Goal: Task Accomplishment & Management: Complete application form

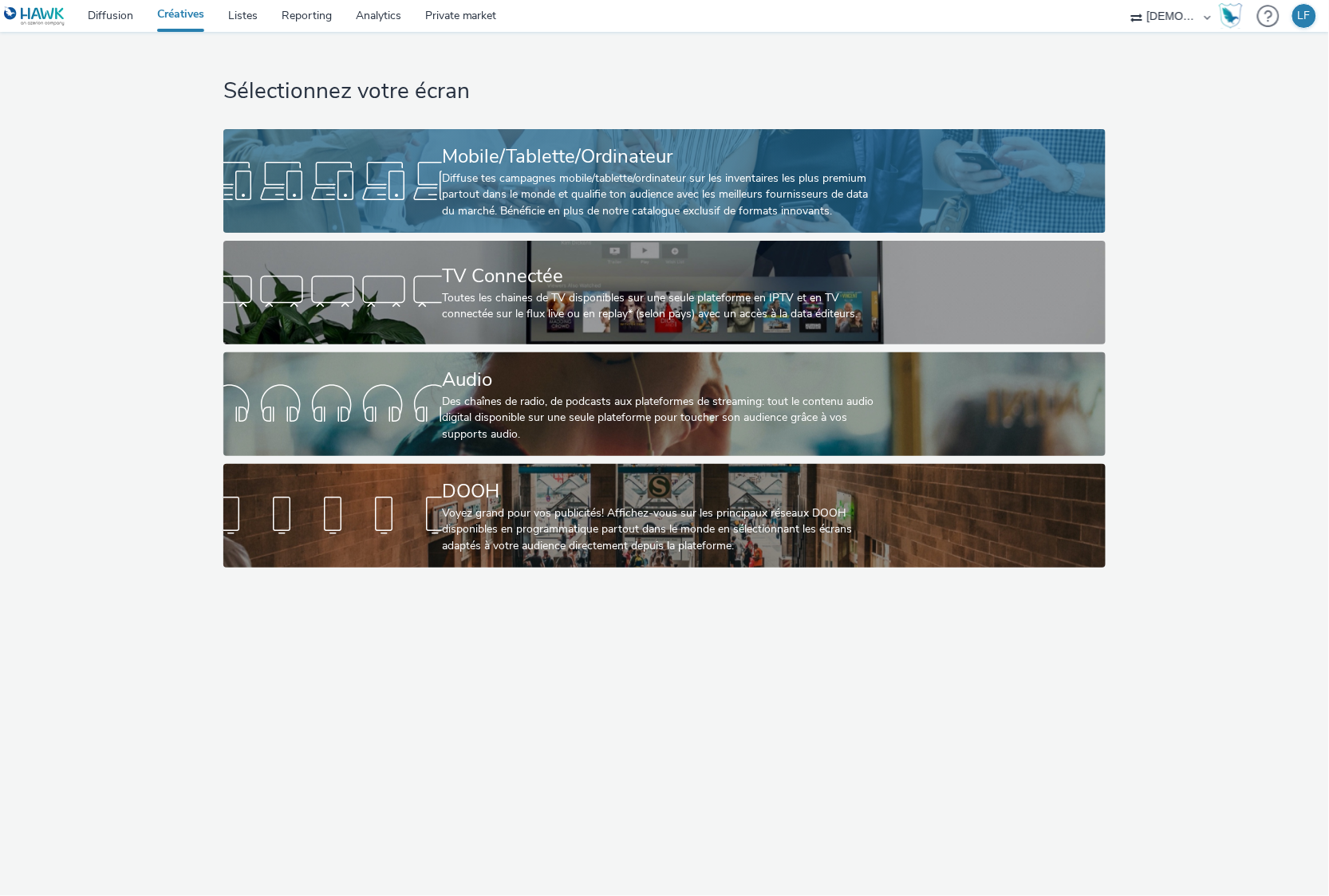
click at [939, 163] on link "Mobile/Tablette/Ordinateur Diffuse tes campagnes mobile/tablette/ordinateur sur…" at bounding box center [664, 182] width 882 height 104
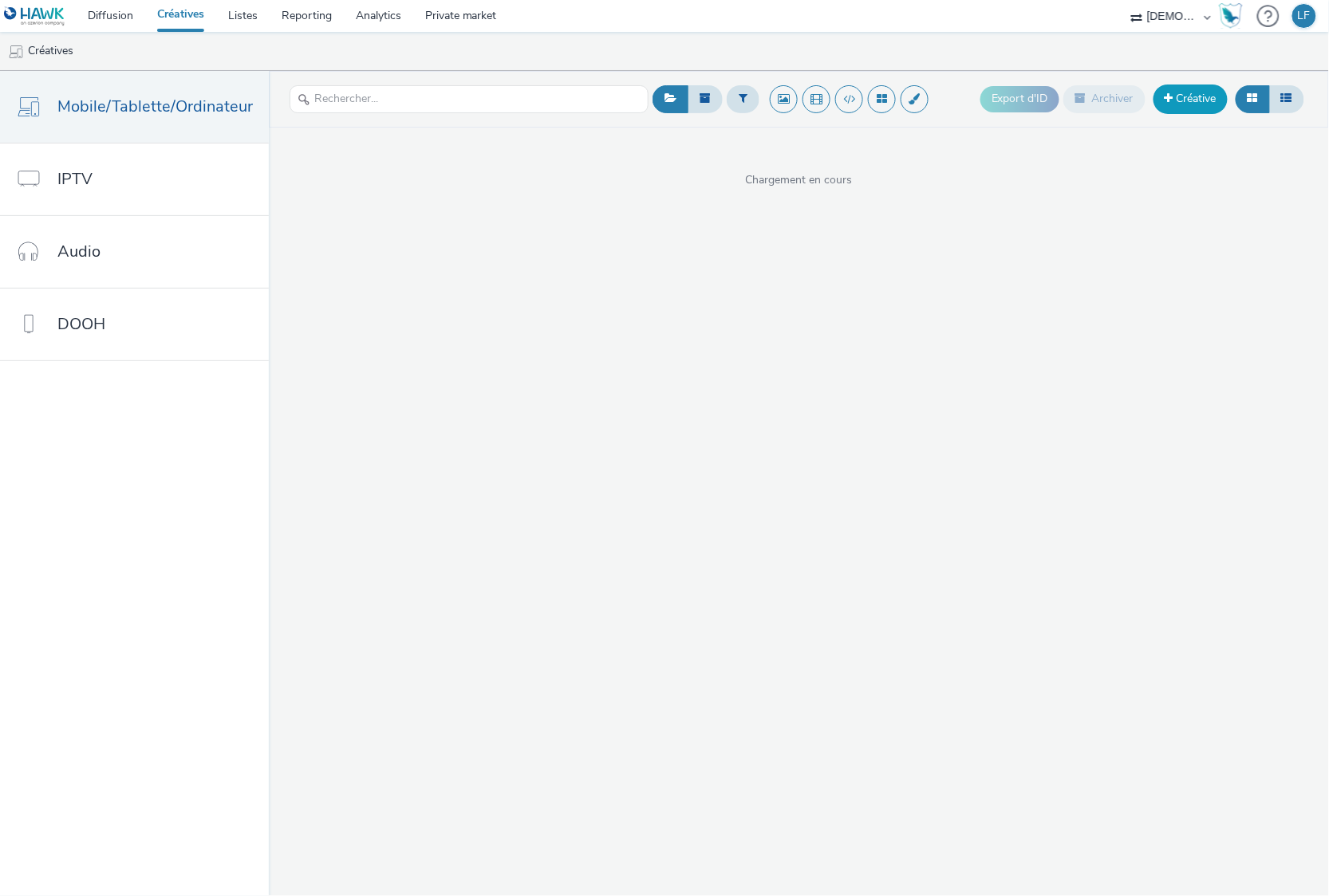
click at [1166, 101] on span at bounding box center [1169, 98] width 9 height 12
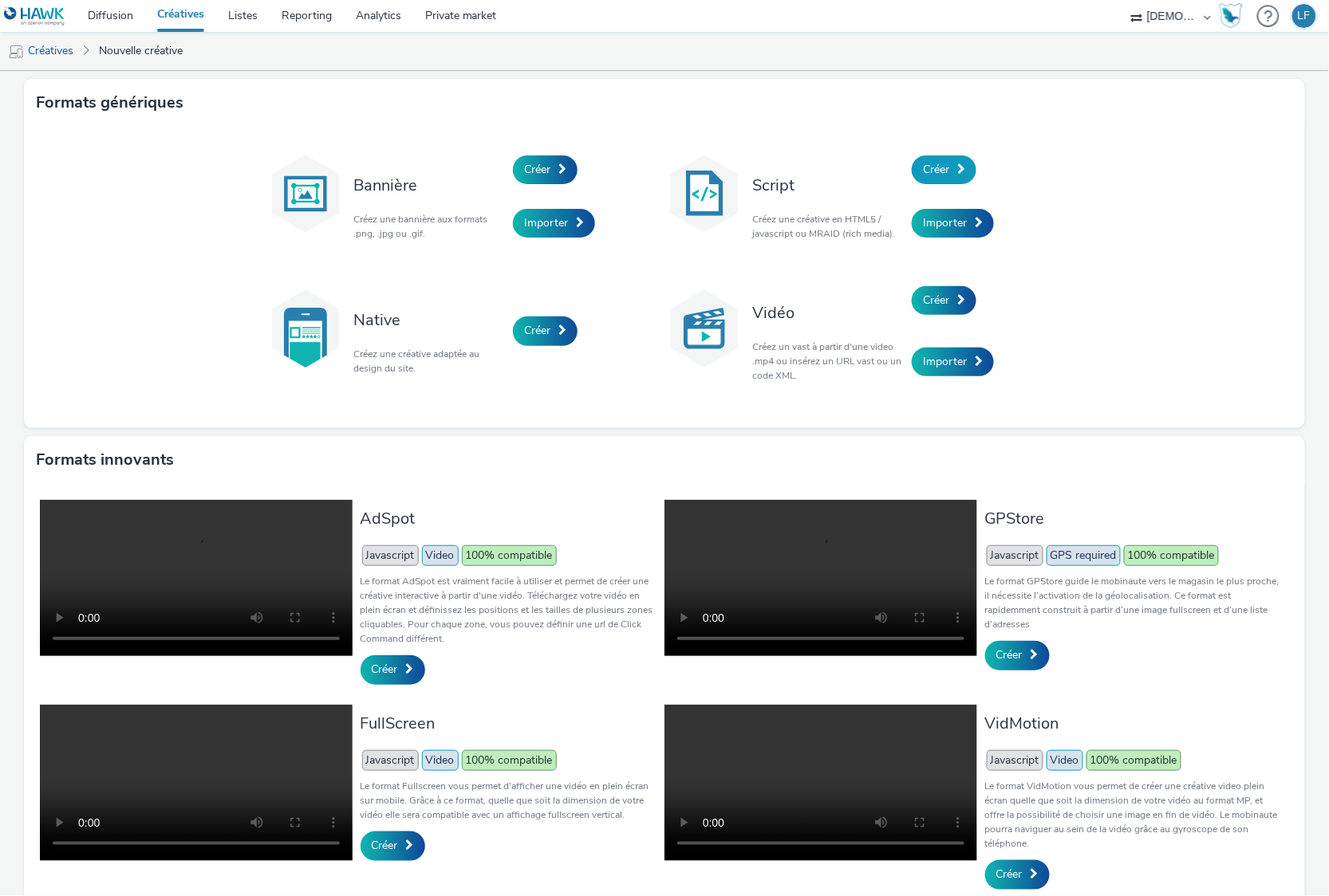
click at [943, 166] on link "Créer" at bounding box center [944, 169] width 64 height 29
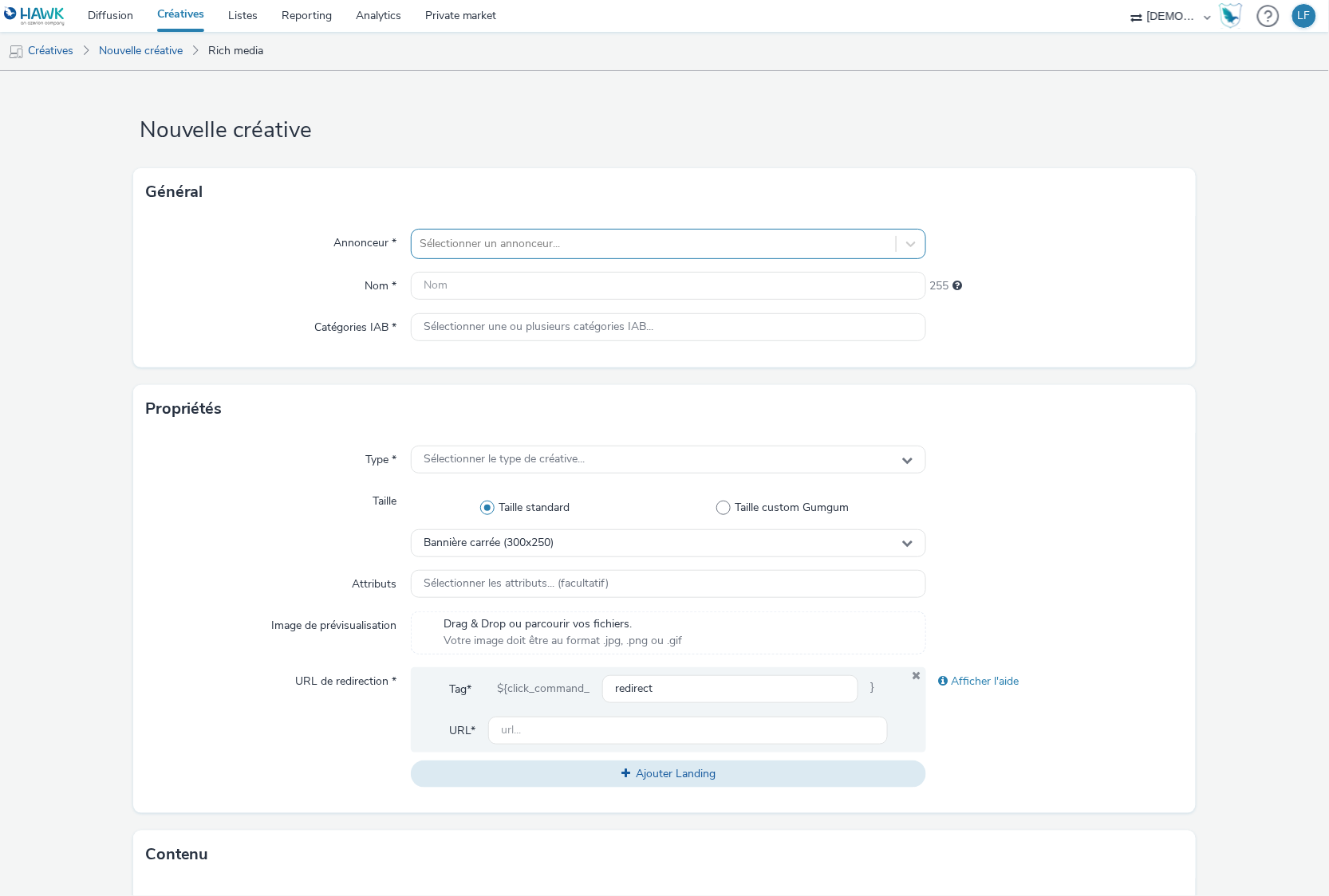
click at [573, 239] on div at bounding box center [653, 243] width 467 height 19
type input "euros"
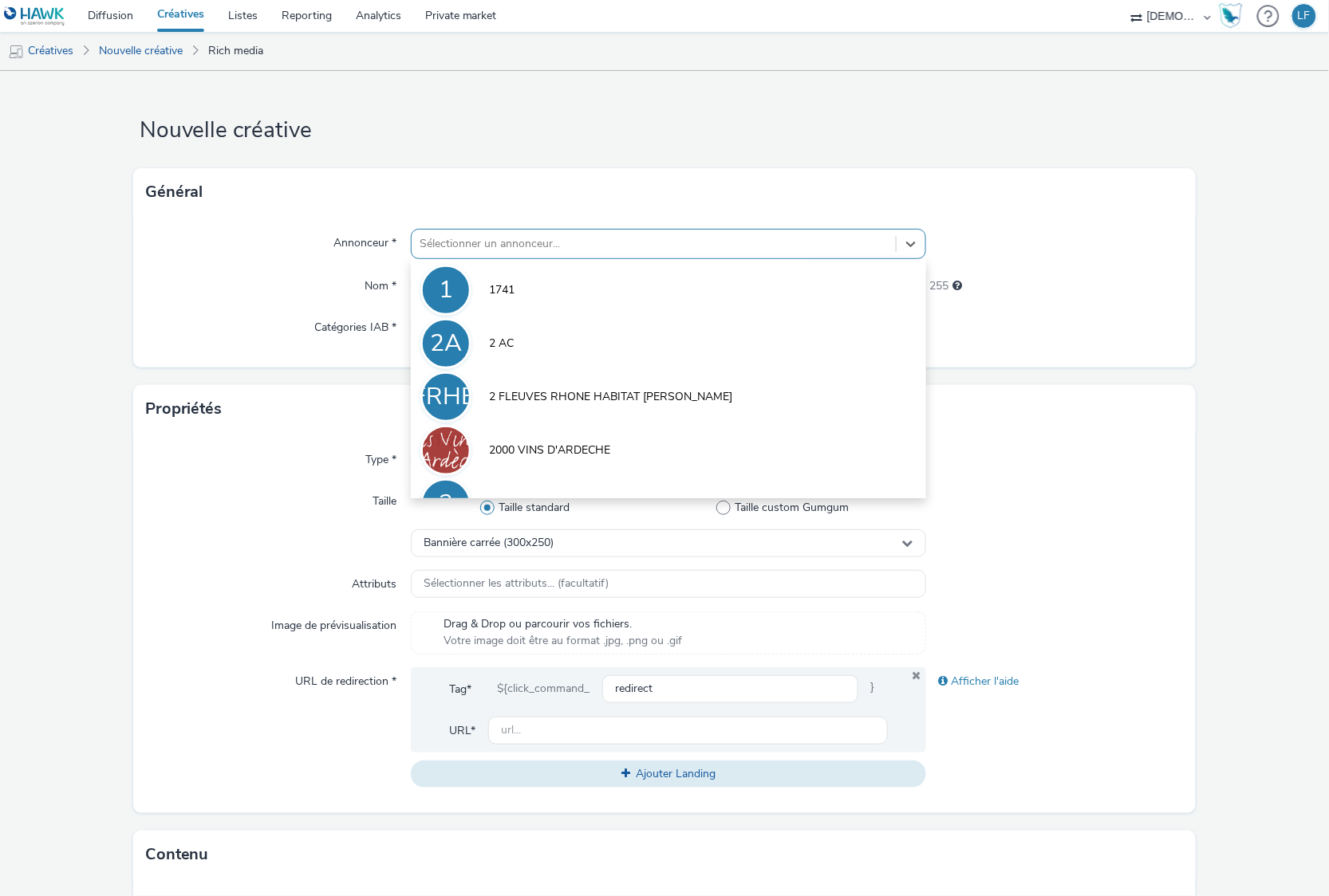
click at [486, 243] on div at bounding box center [653, 243] width 467 height 19
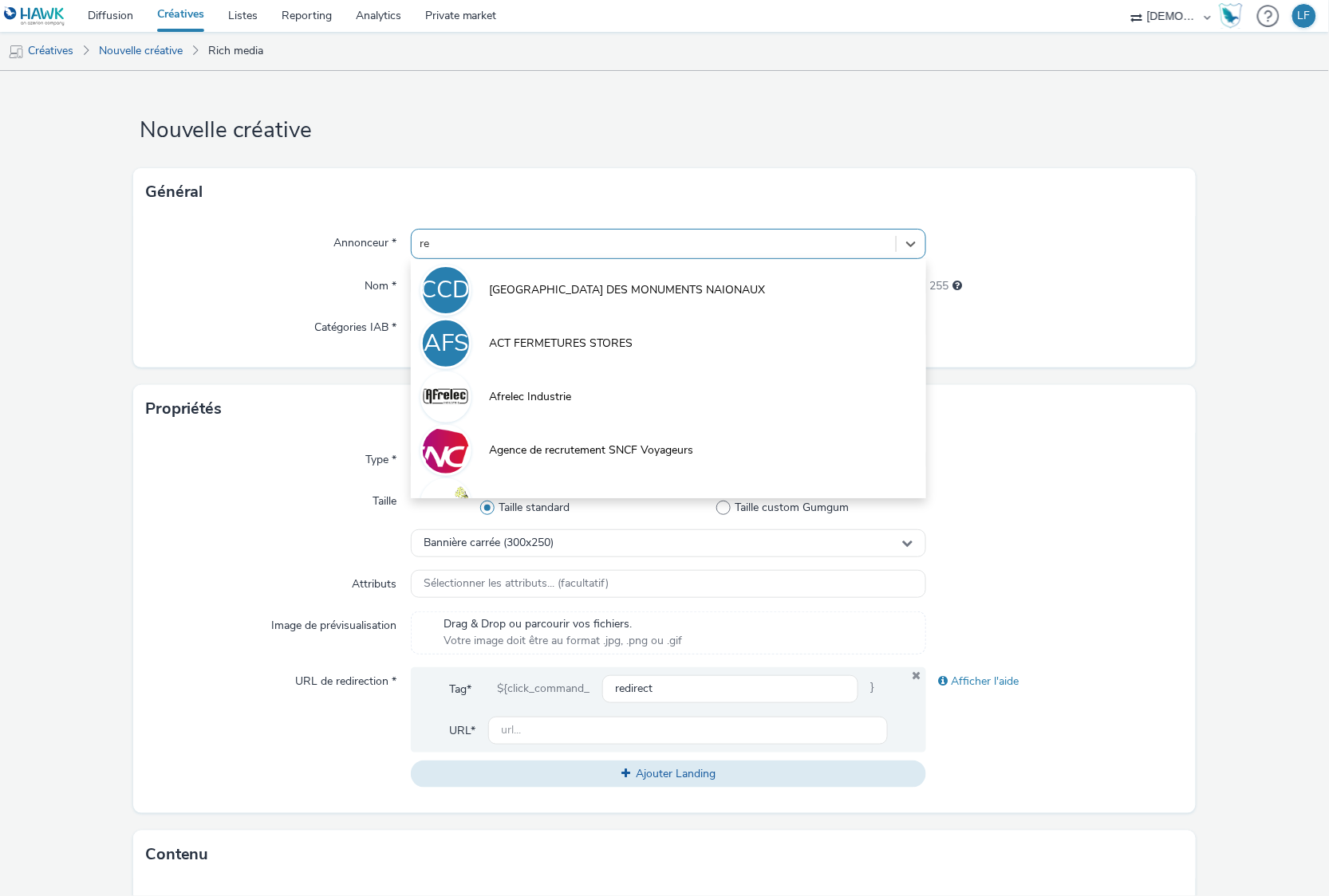
type input "r"
type input "er"
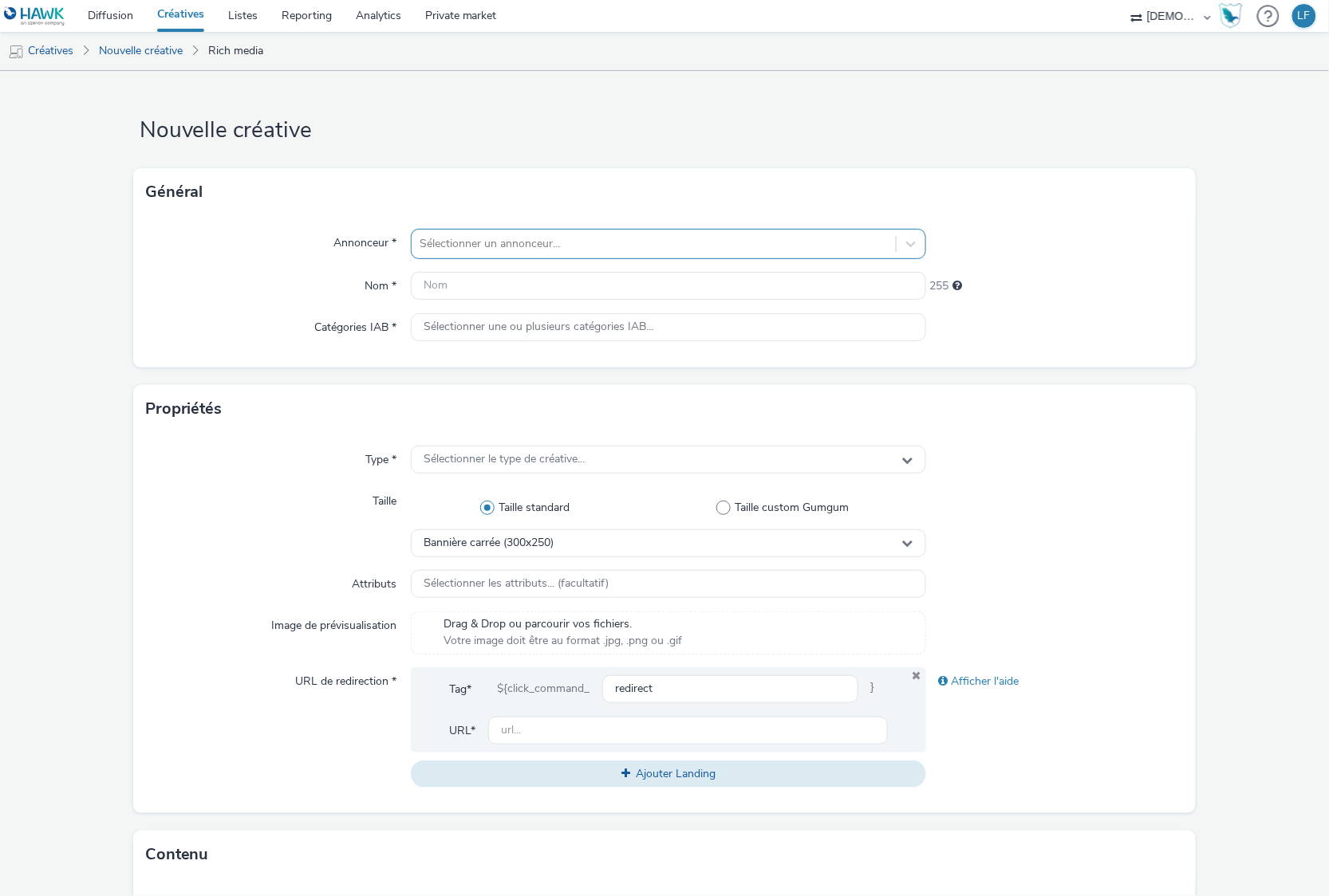
click at [496, 248] on div at bounding box center [653, 243] width 467 height 19
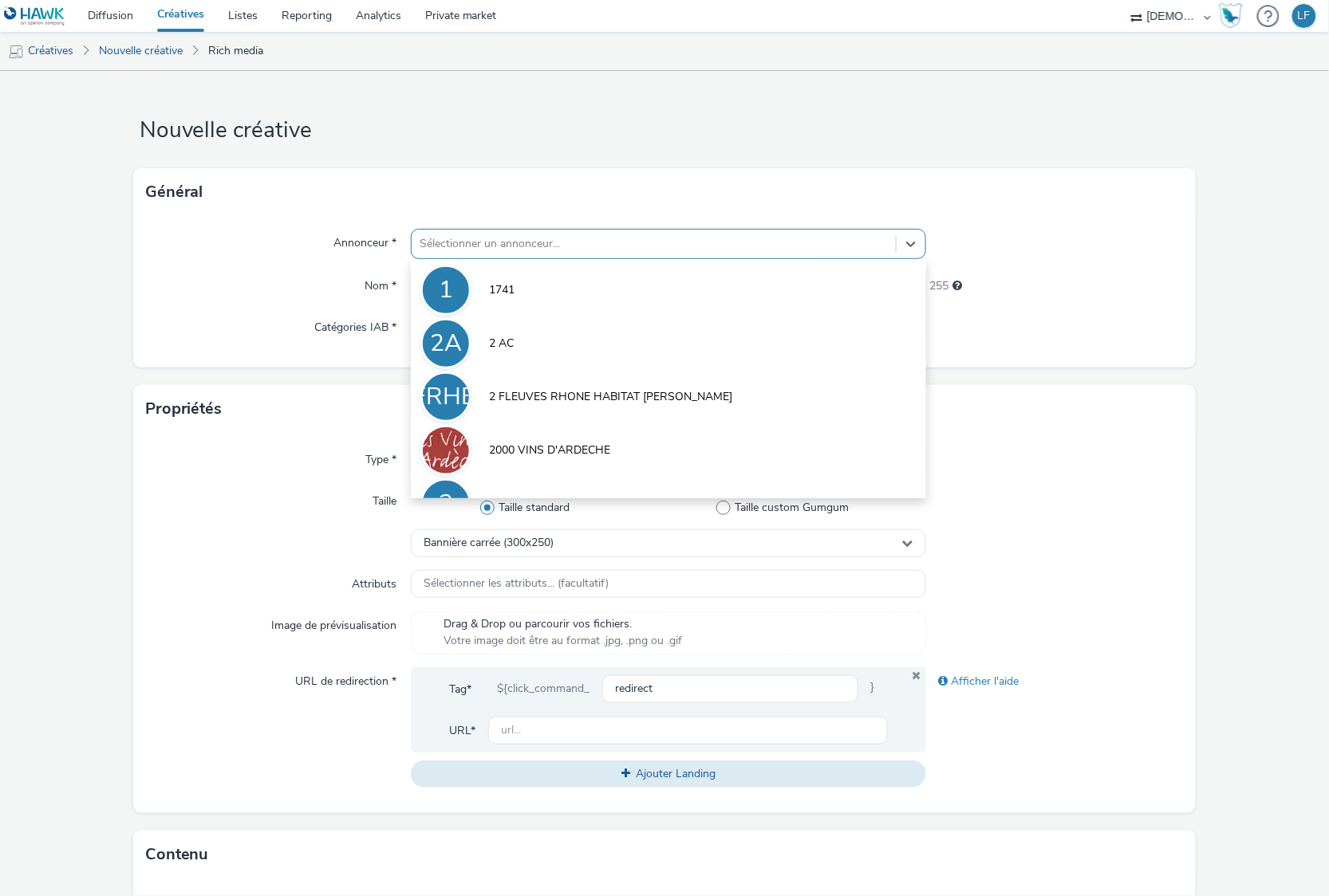
paste input "EUROPORTES"
type input "EUROPORTES"
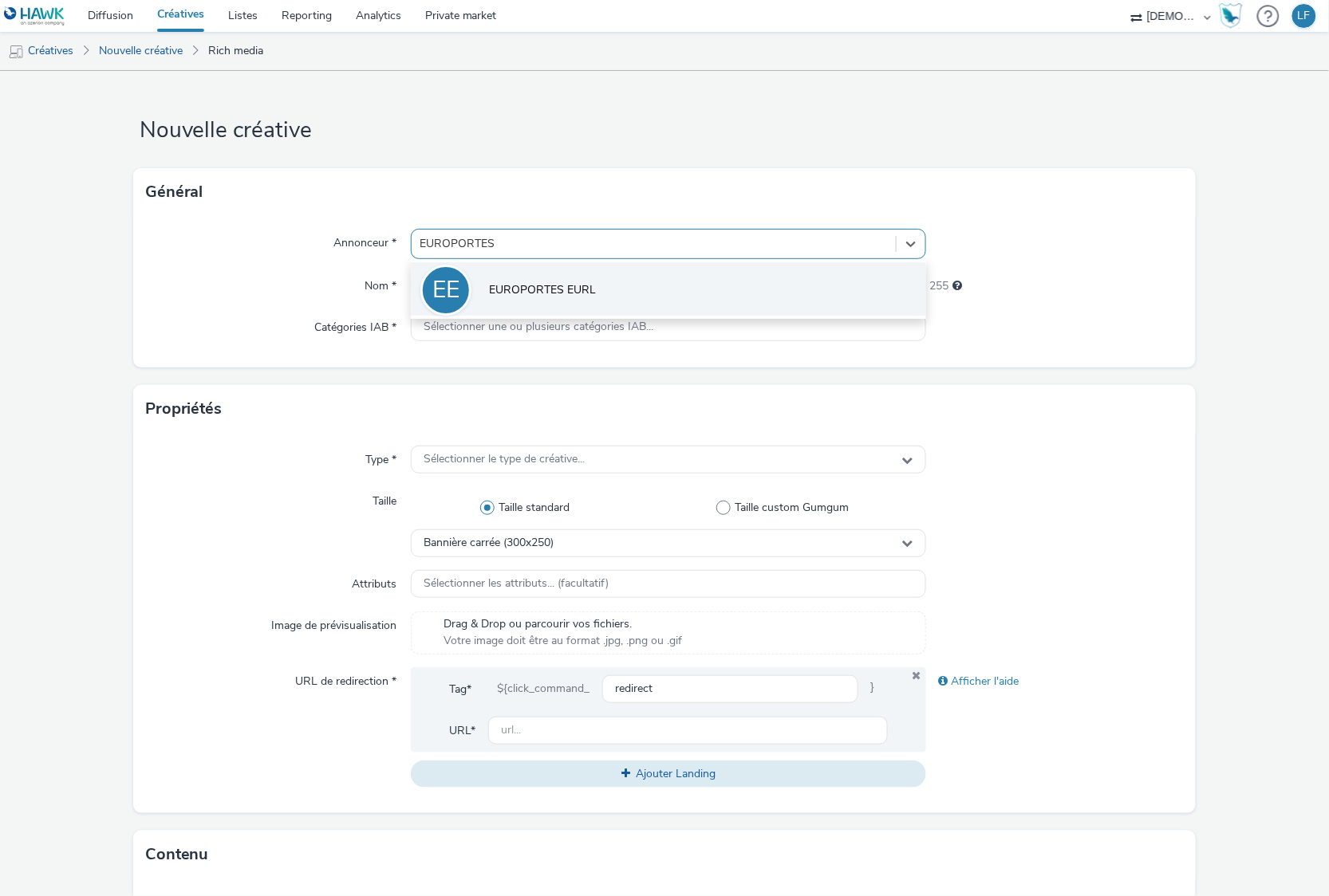
click at [522, 290] on span "EUROPORTES EURL" at bounding box center [542, 290] width 107 height 16
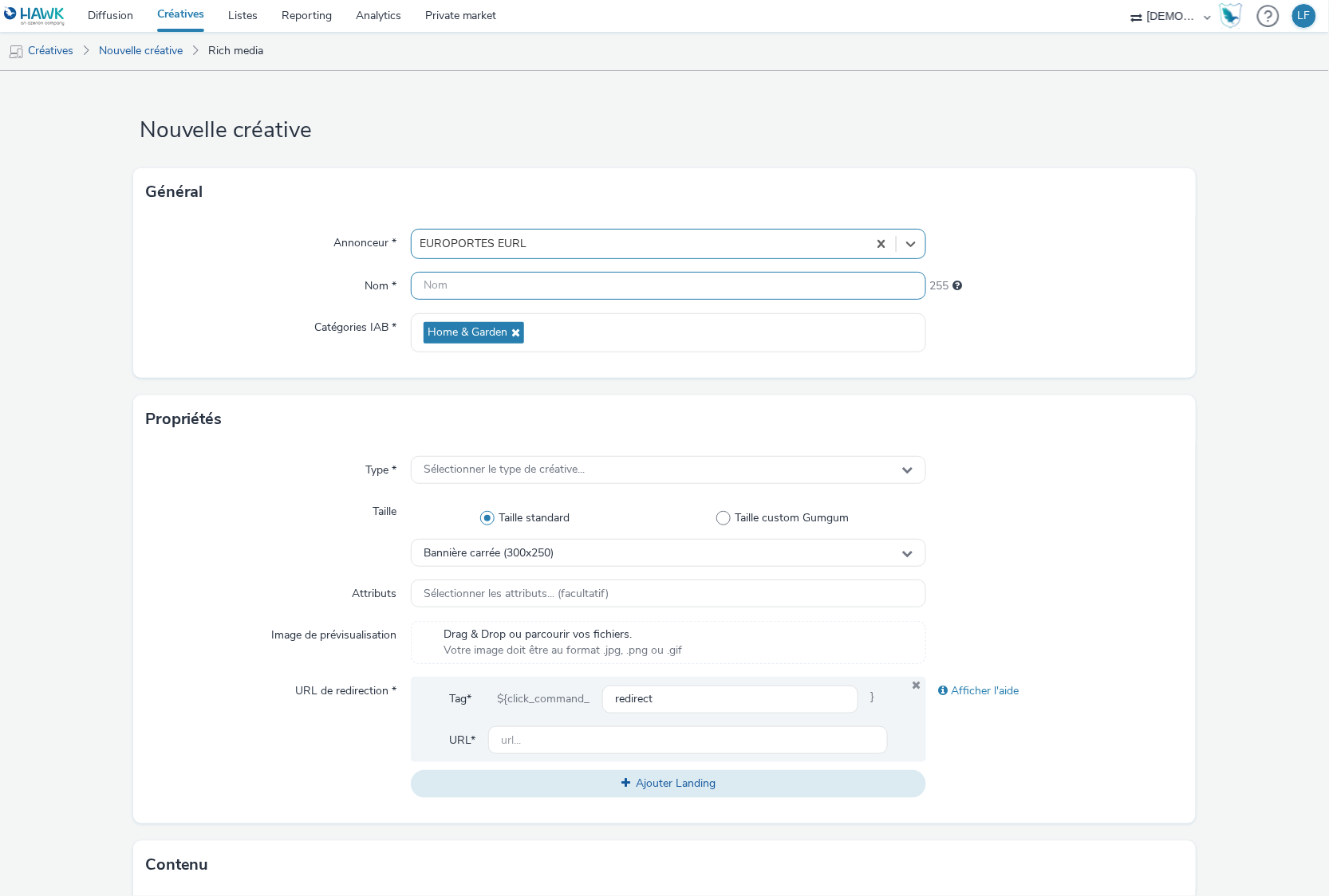
click at [543, 295] on input "text" at bounding box center [668, 286] width 514 height 28
type input "320x480"
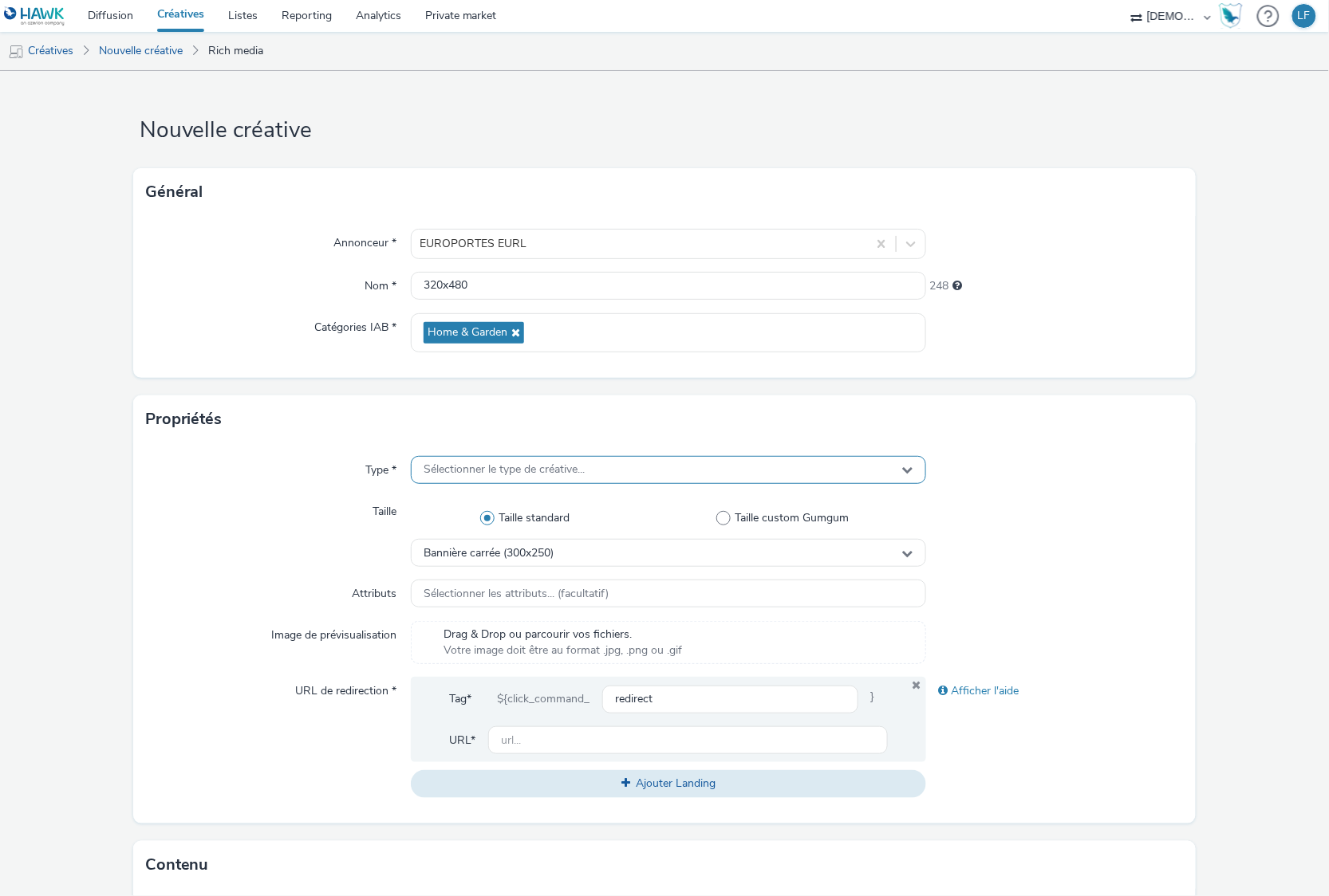
drag, startPoint x: 659, startPoint y: 470, endPoint x: 659, endPoint y: 482, distance: 12.0
click at [659, 472] on div "Sélectionner le type de créative..." at bounding box center [668, 470] width 514 height 28
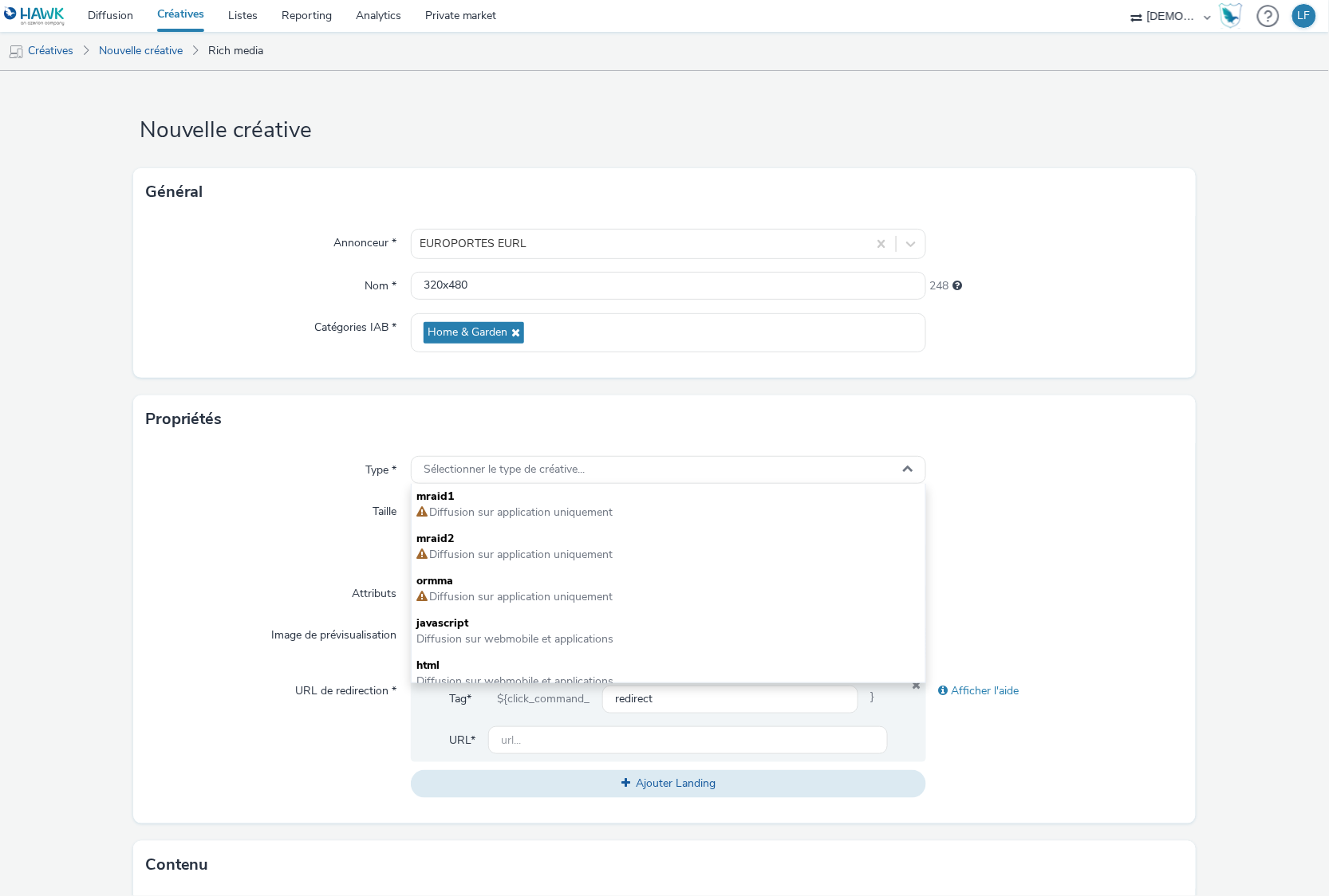
click at [533, 684] on div "Tag* ${click_command_ redirect } URL*" at bounding box center [668, 719] width 514 height 85
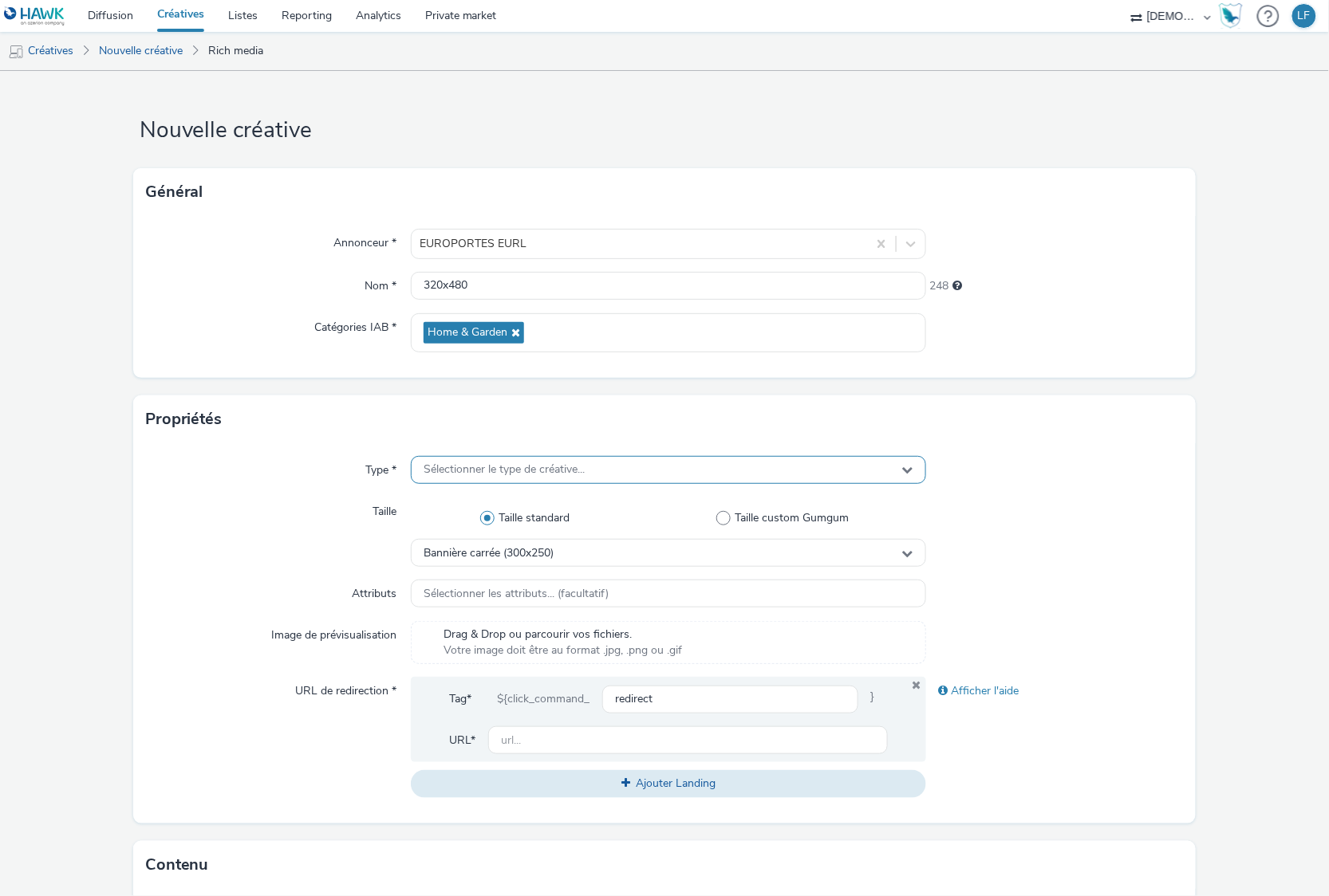
click at [544, 479] on div "Sélectionner le type de créative..." at bounding box center [668, 470] width 514 height 28
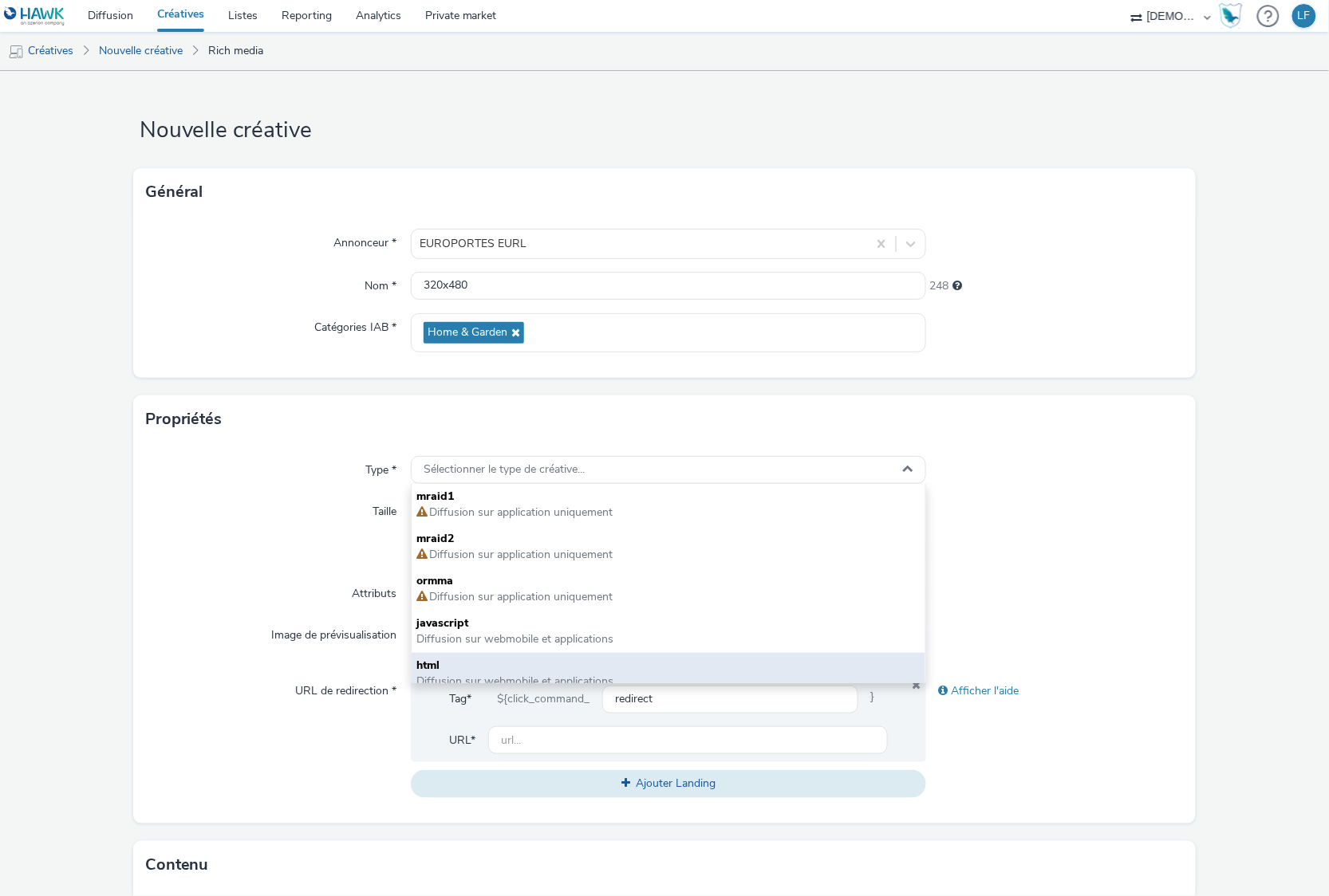
click at [537, 662] on span "html" at bounding box center [668, 665] width 504 height 16
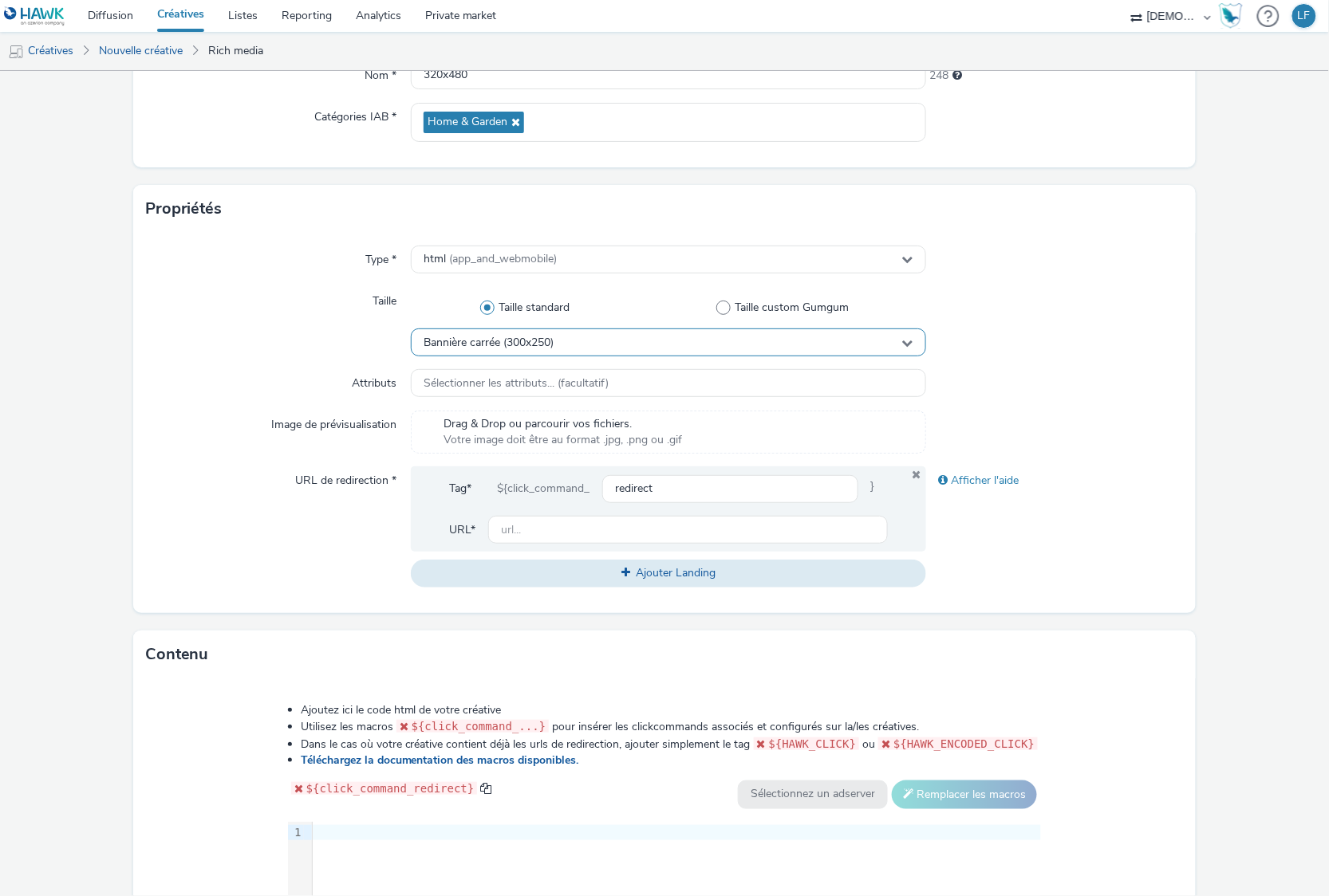
scroll to position [212, 0]
click at [480, 338] on span "Bannière carrée (300x250)" at bounding box center [489, 342] width 130 height 13
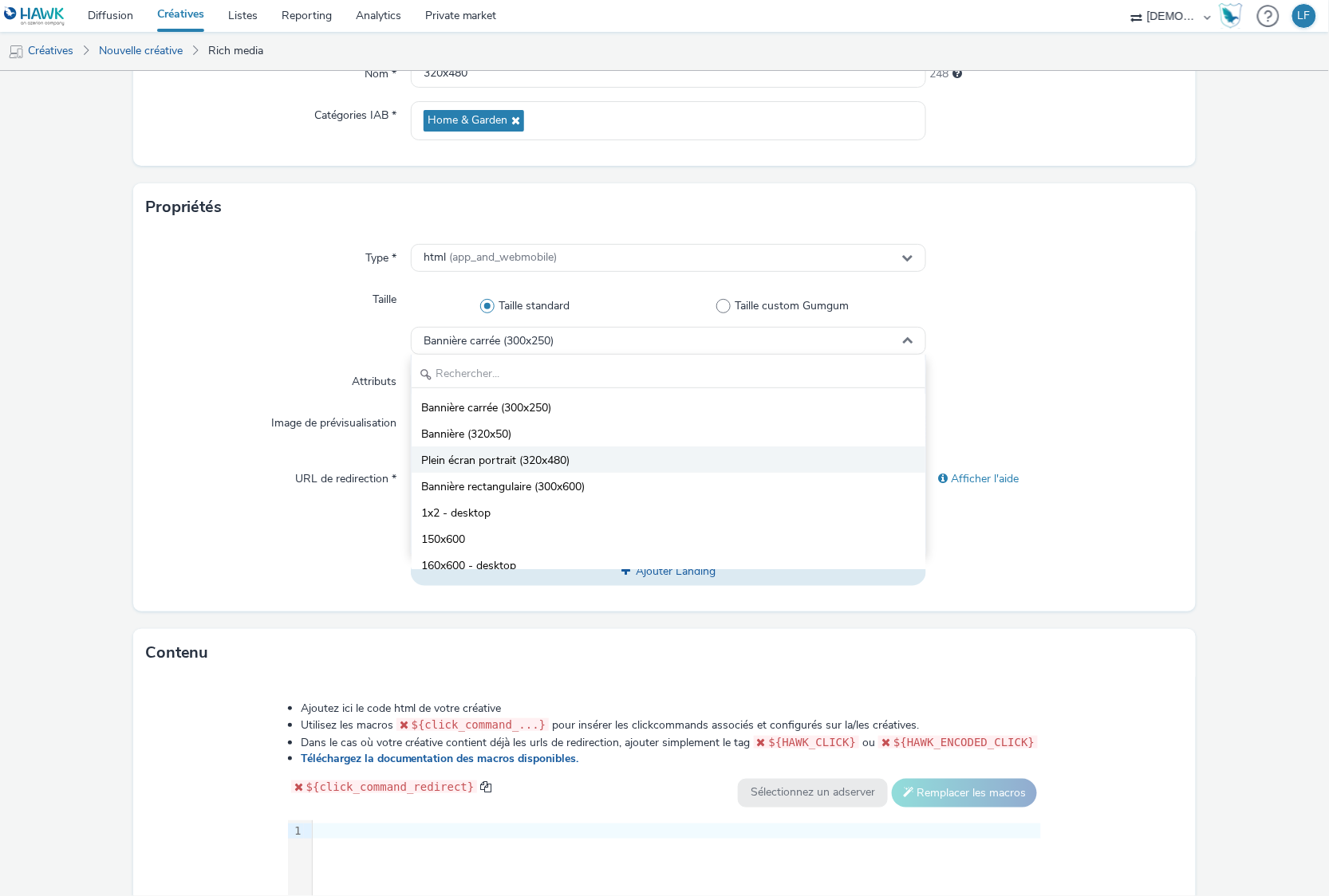
click at [520, 463] on span "Plein écran portrait (320x480)" at bounding box center [495, 460] width 149 height 16
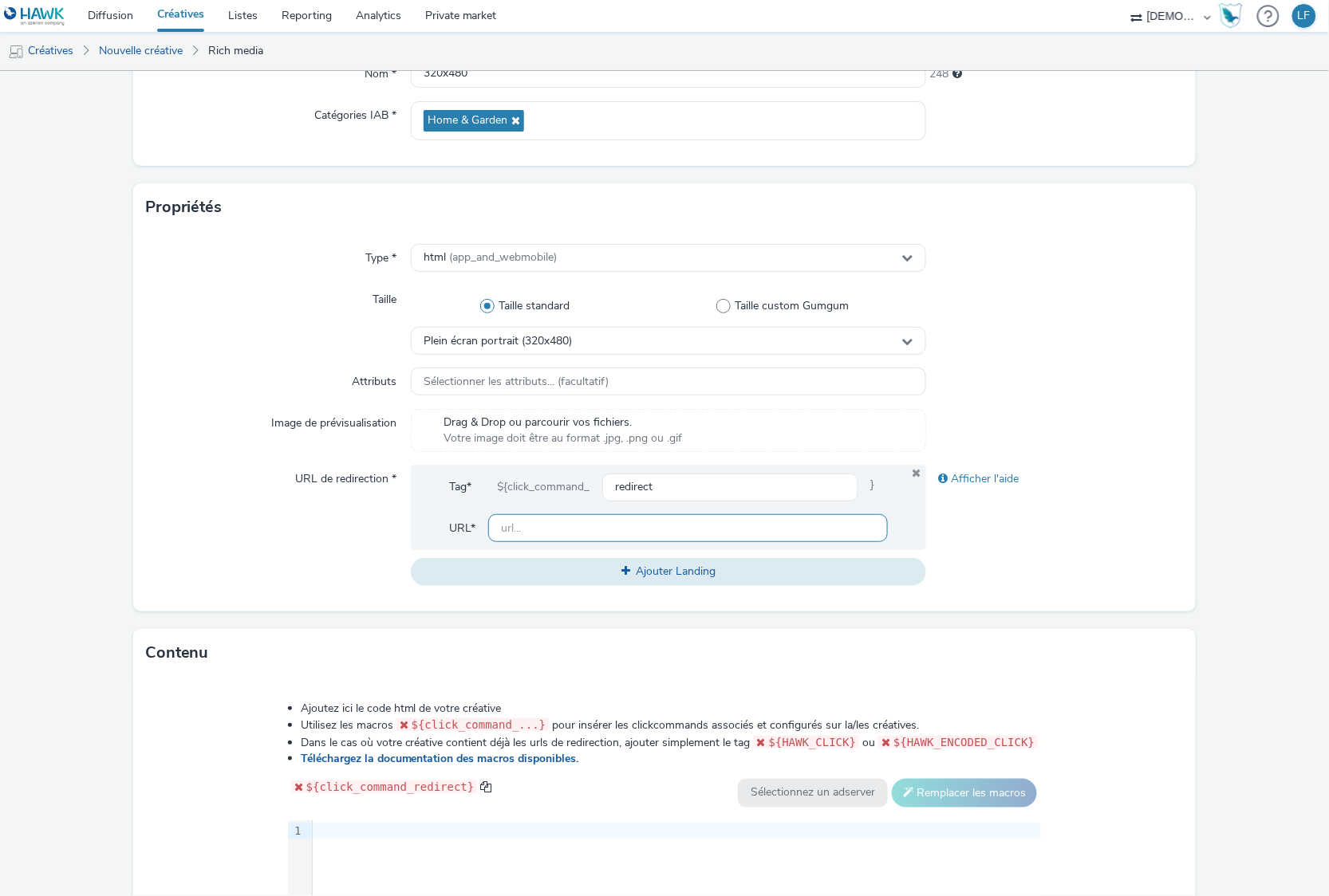
click at [607, 526] on input "text" at bounding box center [687, 528] width 399 height 28
type input "v"
paste input "[URL][DOMAIN_NAME]"
type input "[URL][DOMAIN_NAME]"
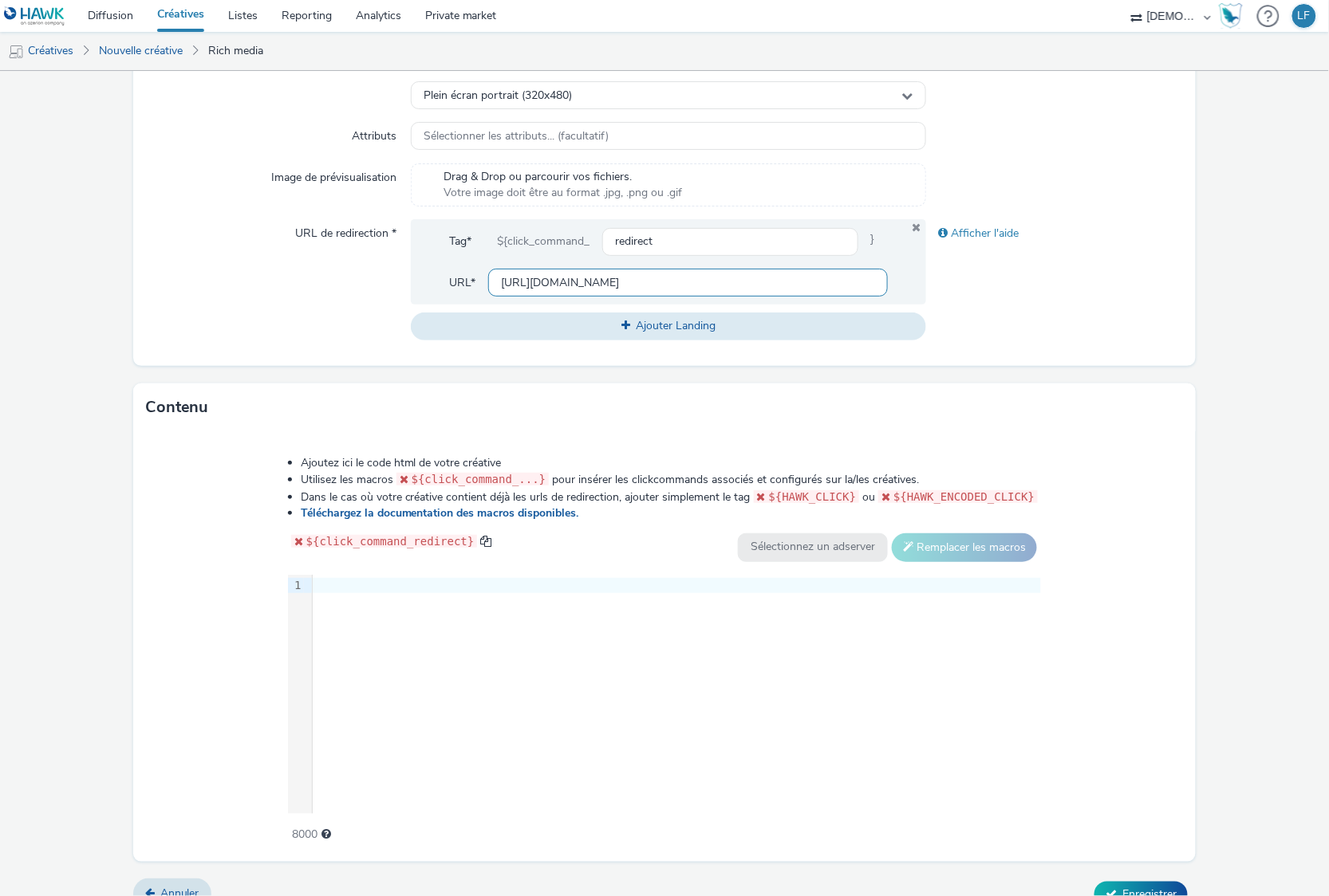
scroll to position [483, 0]
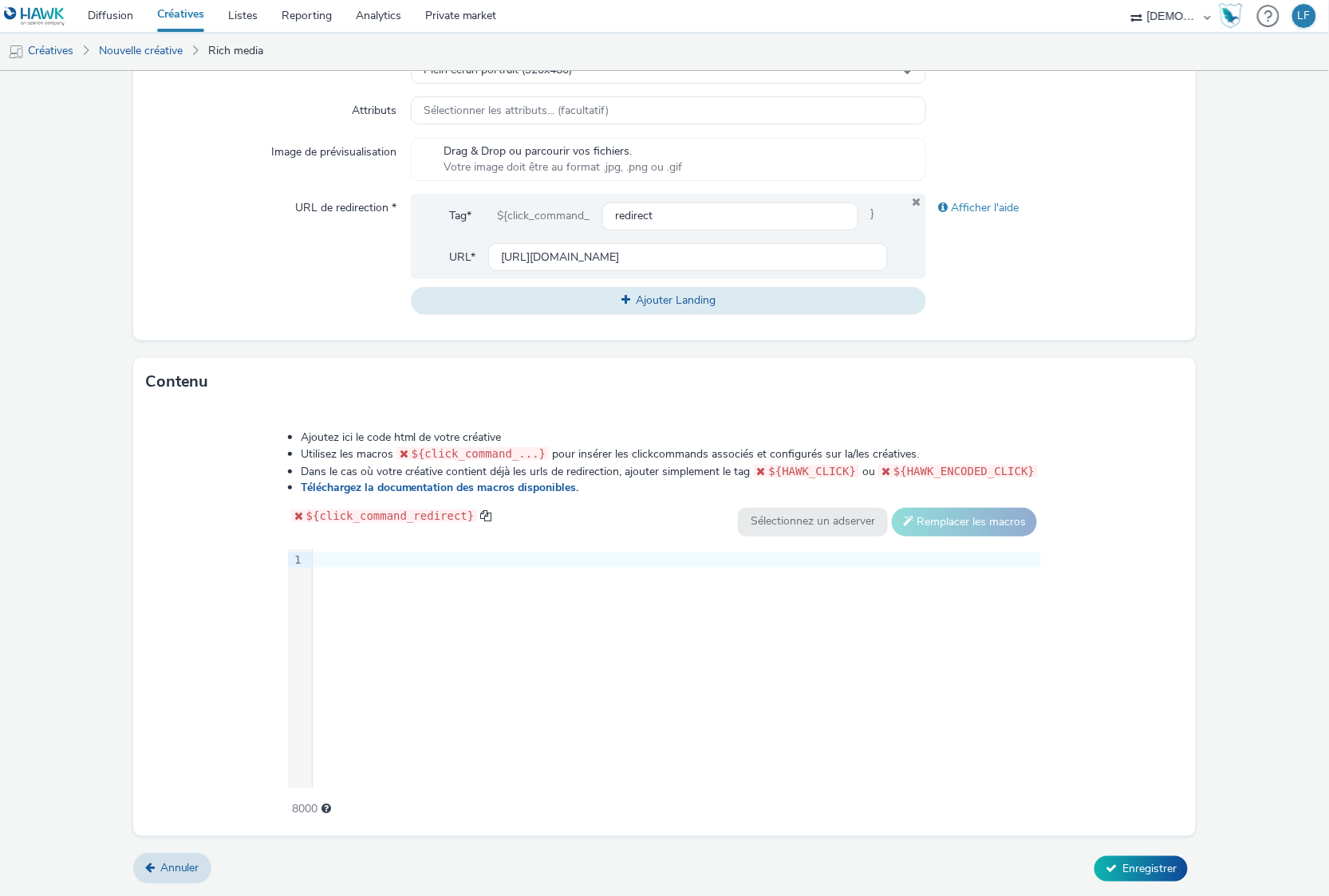
click at [508, 607] on div "9 1 ›" at bounding box center [664, 669] width 754 height 239
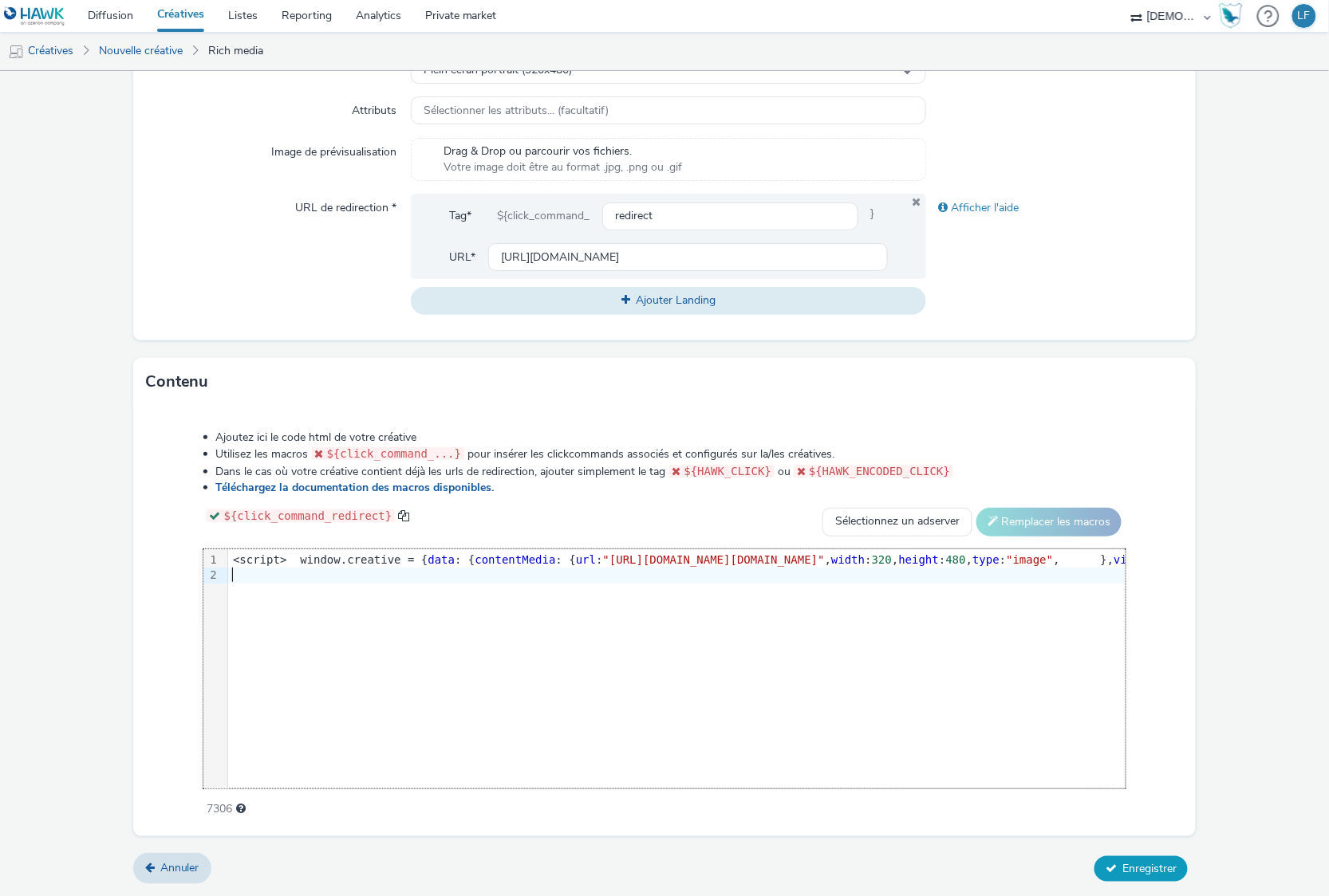
click at [1146, 868] on span "Enregistrer" at bounding box center [1150, 869] width 54 height 15
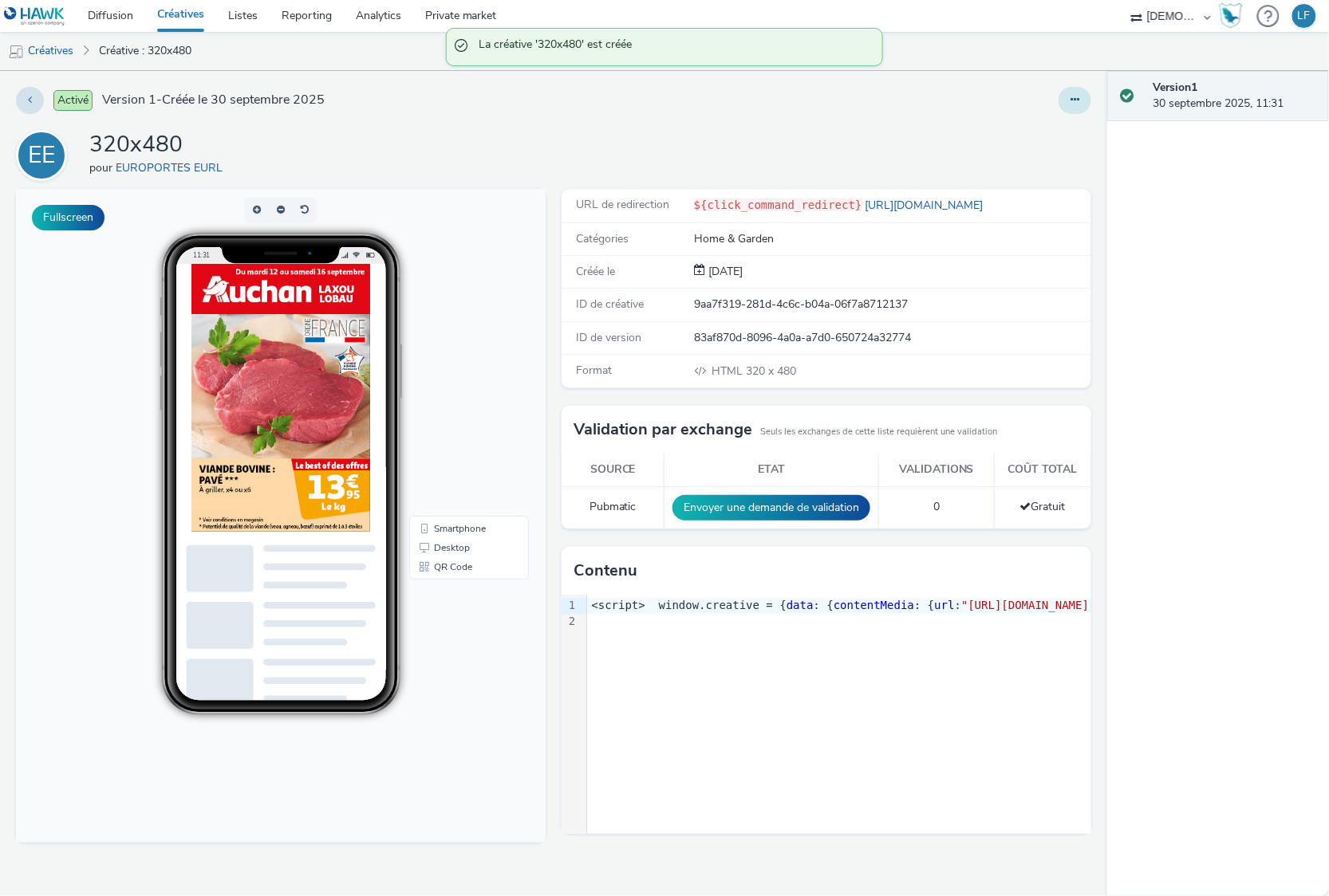
click at [1062, 110] on button at bounding box center [1075, 100] width 33 height 27
click at [1047, 131] on link "Modifier" at bounding box center [1031, 132] width 120 height 32
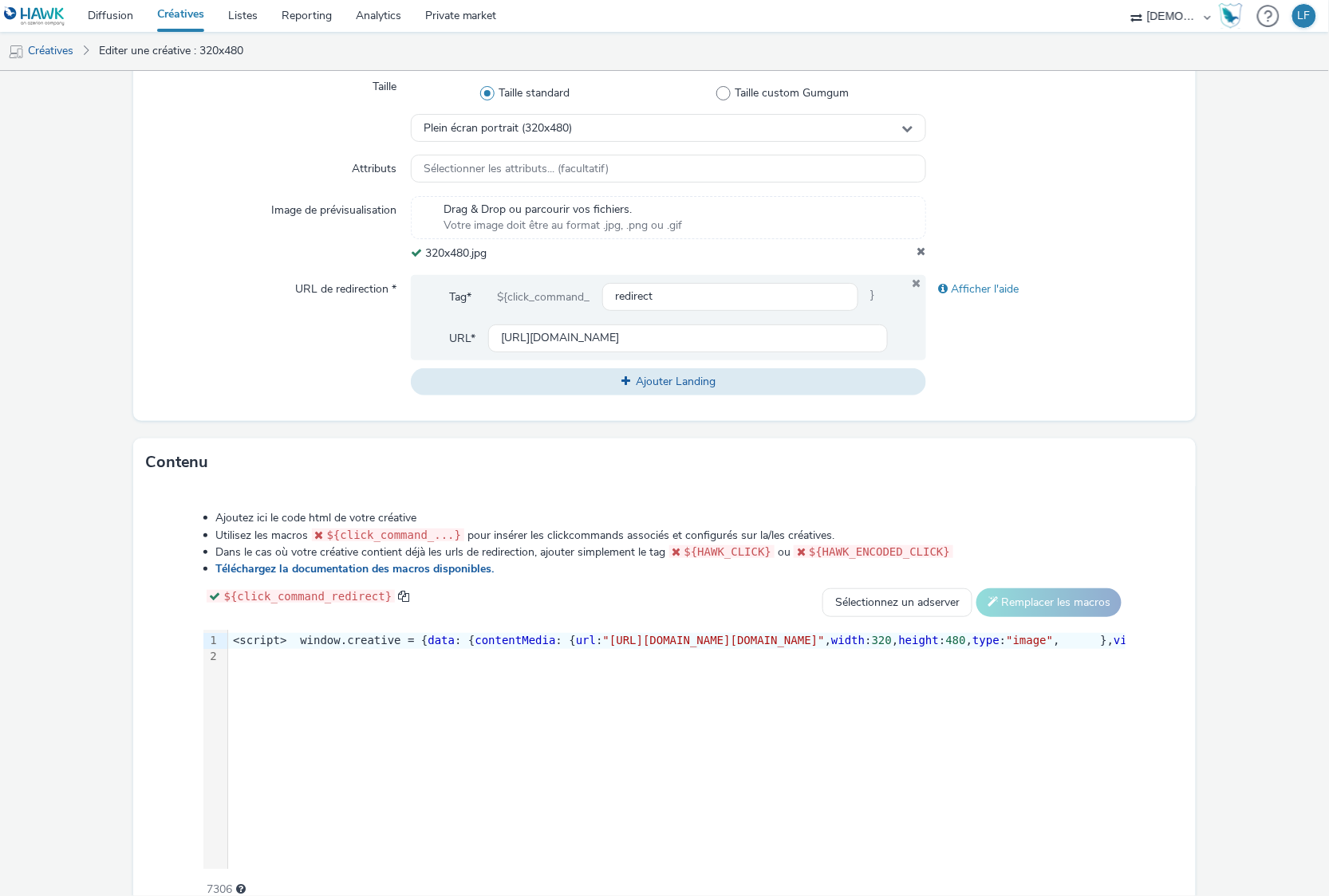
scroll to position [506, 0]
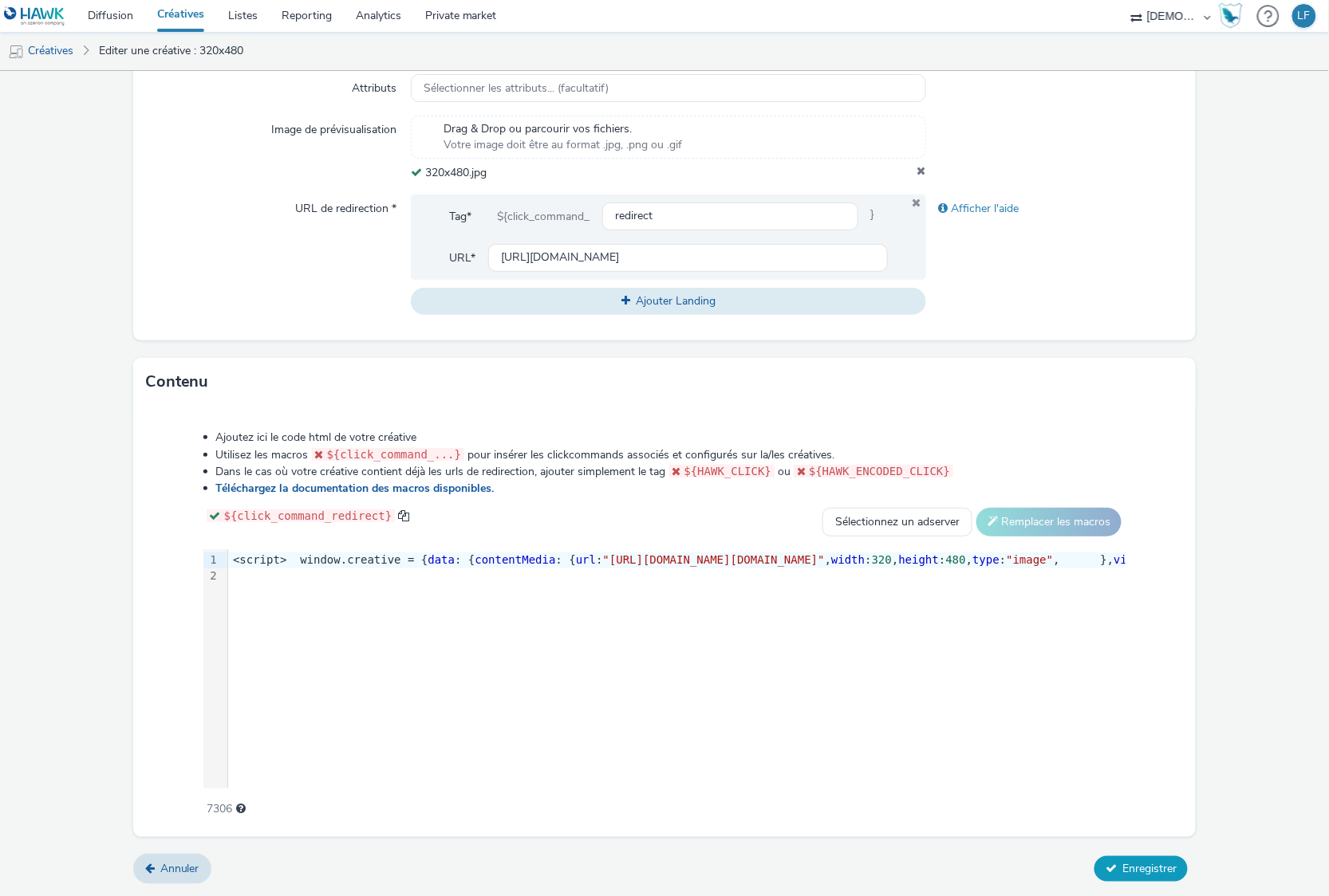
click at [1107, 859] on button "Enregistrer" at bounding box center [1141, 869] width 93 height 26
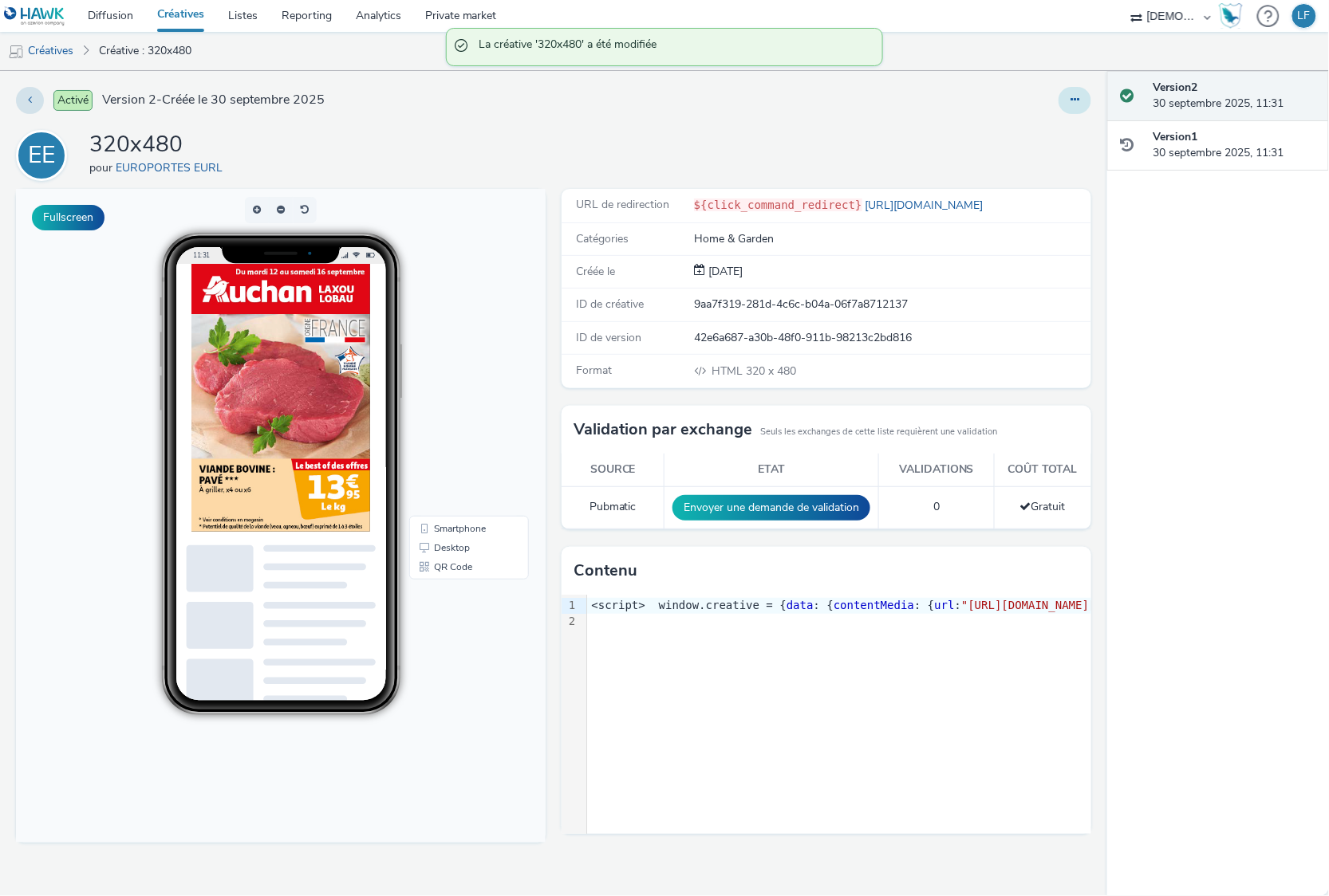
click at [1073, 104] on icon at bounding box center [1075, 100] width 9 height 12
click at [1042, 132] on link "Modifier" at bounding box center [1031, 132] width 120 height 32
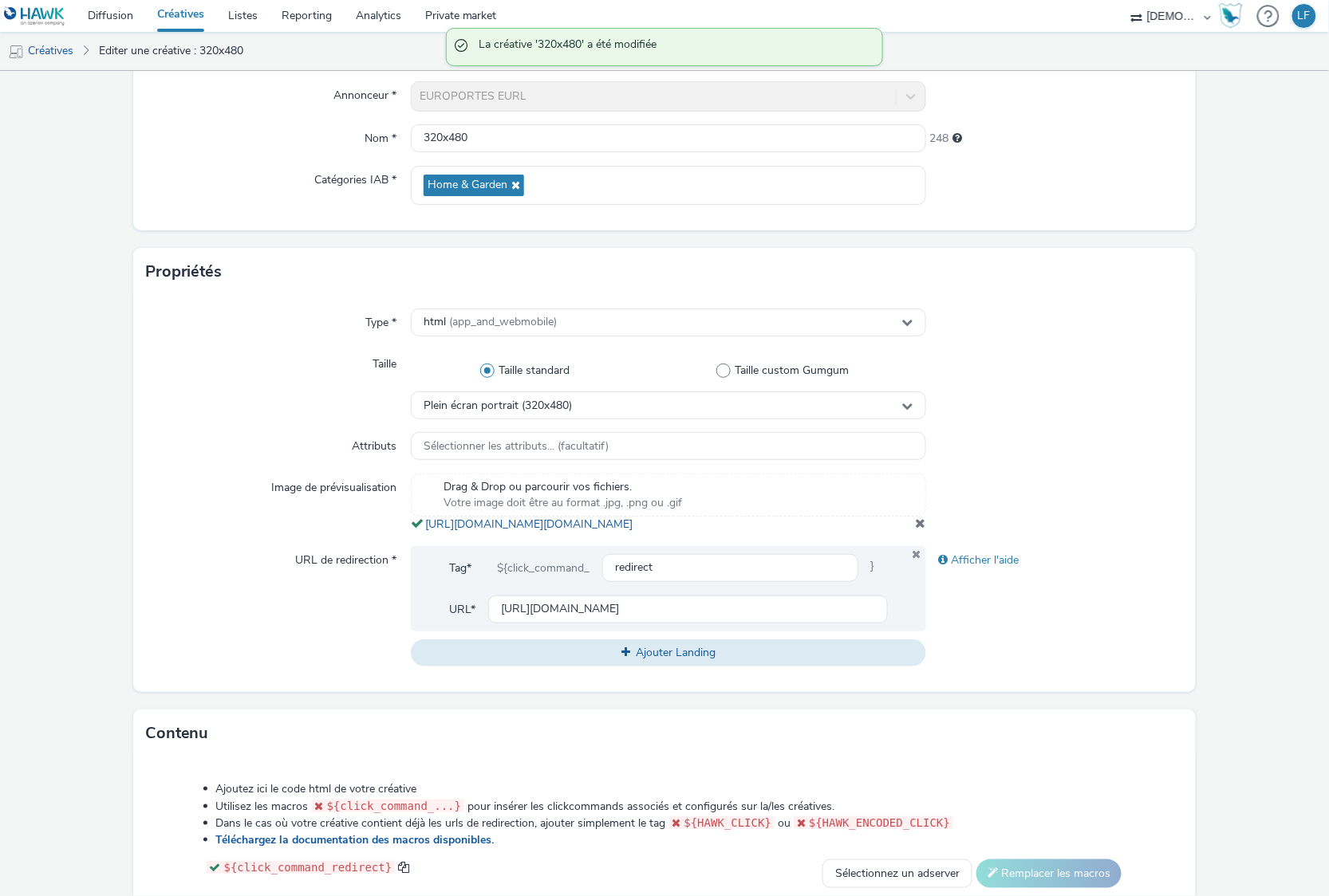
scroll to position [425, 0]
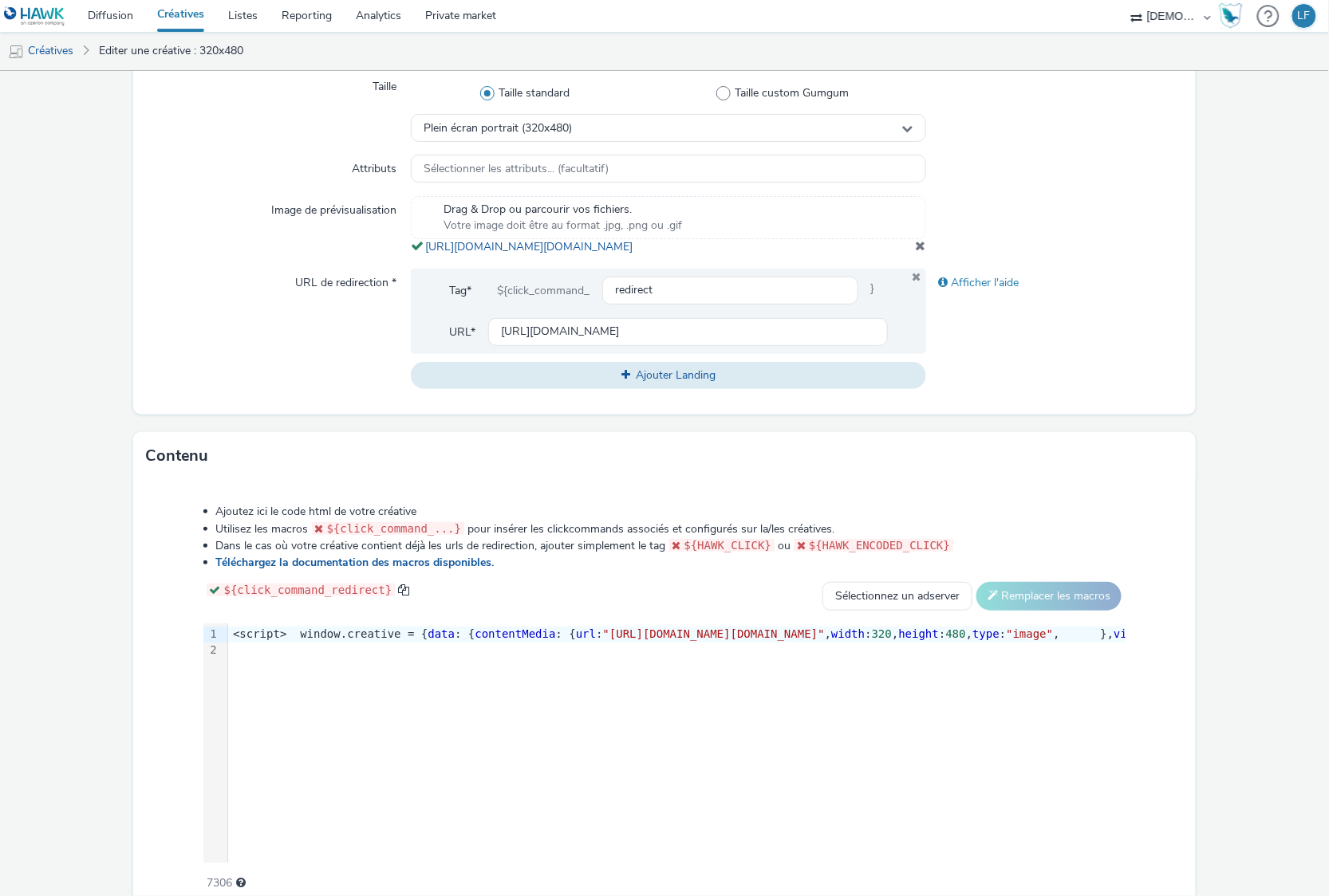
drag, startPoint x: 850, startPoint y: 270, endPoint x: 419, endPoint y: 250, distance: 431.5
click at [419, 250] on div "Drag & Drop ou parcourir vos fichiers. Votre image doit être au format .jpg, .p…" at bounding box center [668, 226] width 514 height 59
copy link "[URL][DOMAIN_NAME][DOMAIN_NAME]"
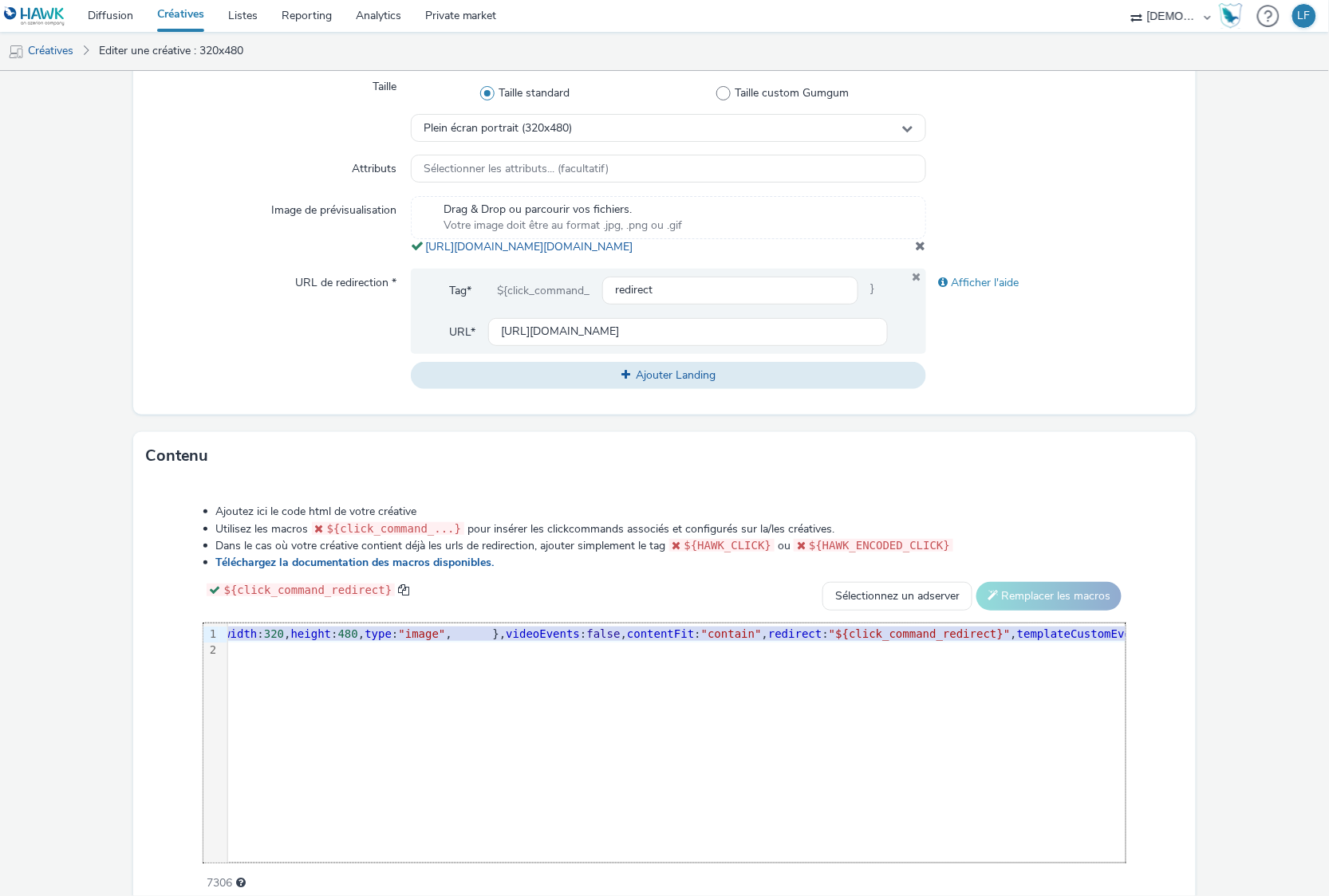
scroll to position [0, 636]
drag, startPoint x: 740, startPoint y: 652, endPoint x: 1081, endPoint y: 654, distance: 341.0
click at [188, 640] on span ""[URL][DOMAIN_NAME][DOMAIN_NAME]"" at bounding box center [77, 634] width 222 height 12
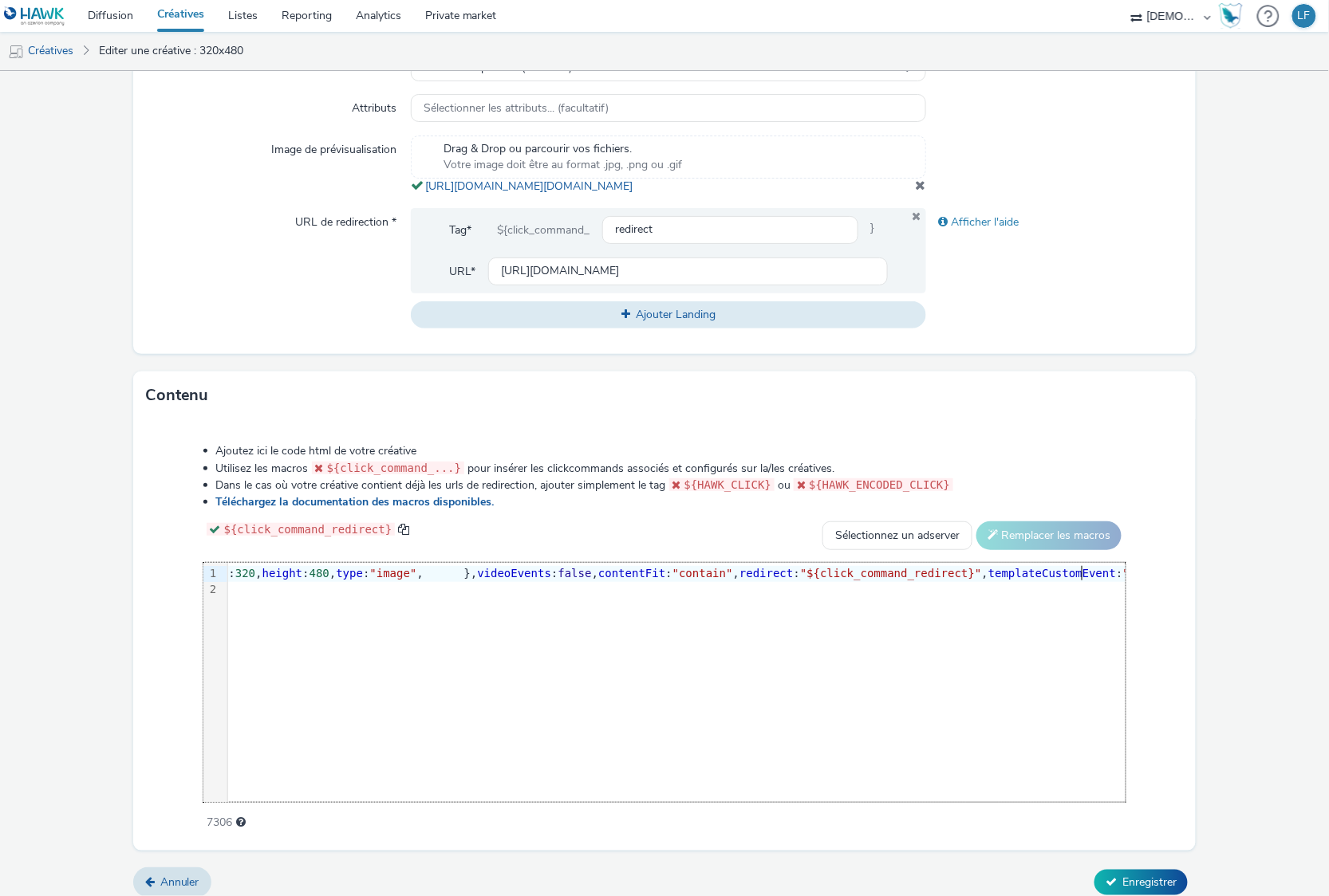
scroll to position [516, 0]
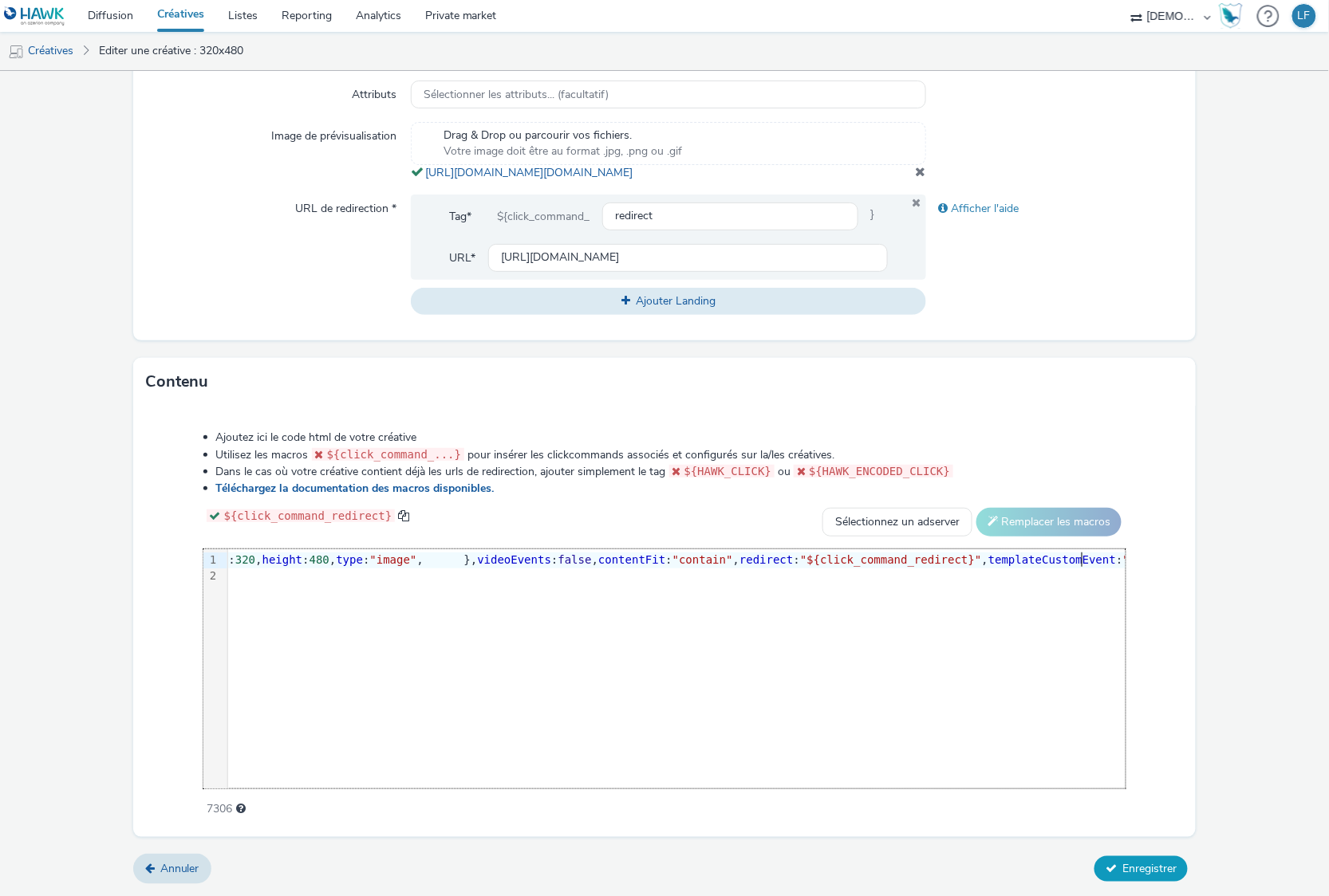
click at [1137, 863] on span "Enregistrer" at bounding box center [1150, 869] width 54 height 15
